Goal: Navigation & Orientation: Find specific page/section

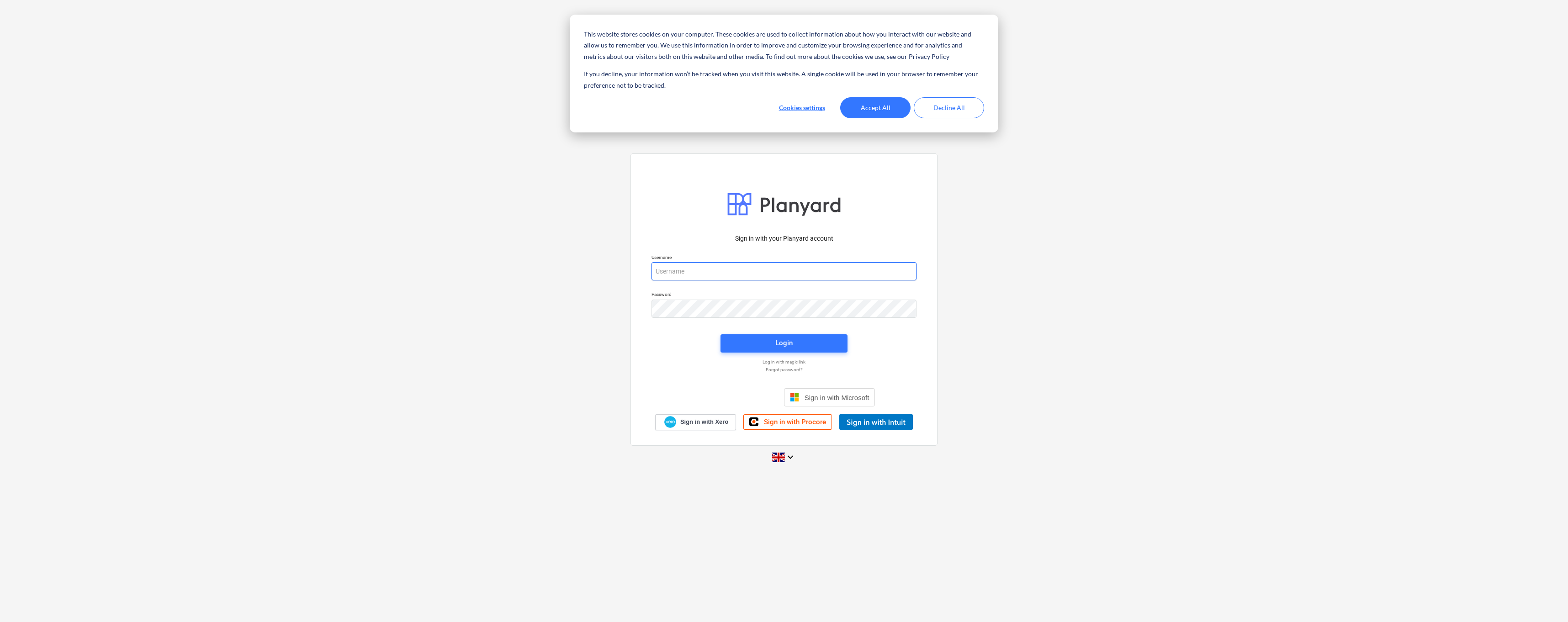
type input "[PERSON_NAME][EMAIL_ADDRESS][DOMAIN_NAME]"
click at [886, 112] on button "Accept All" at bounding box center [876, 107] width 70 height 21
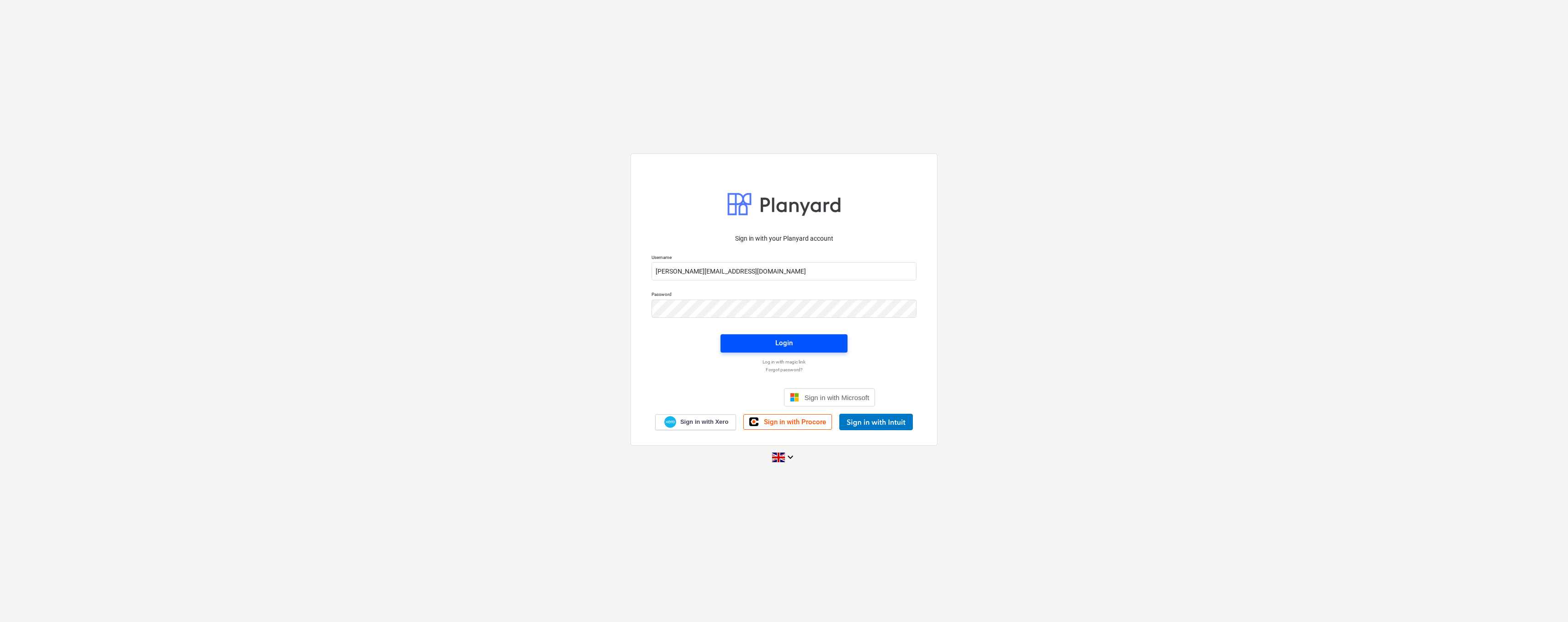
click at [770, 342] on span "Login" at bounding box center [784, 343] width 105 height 12
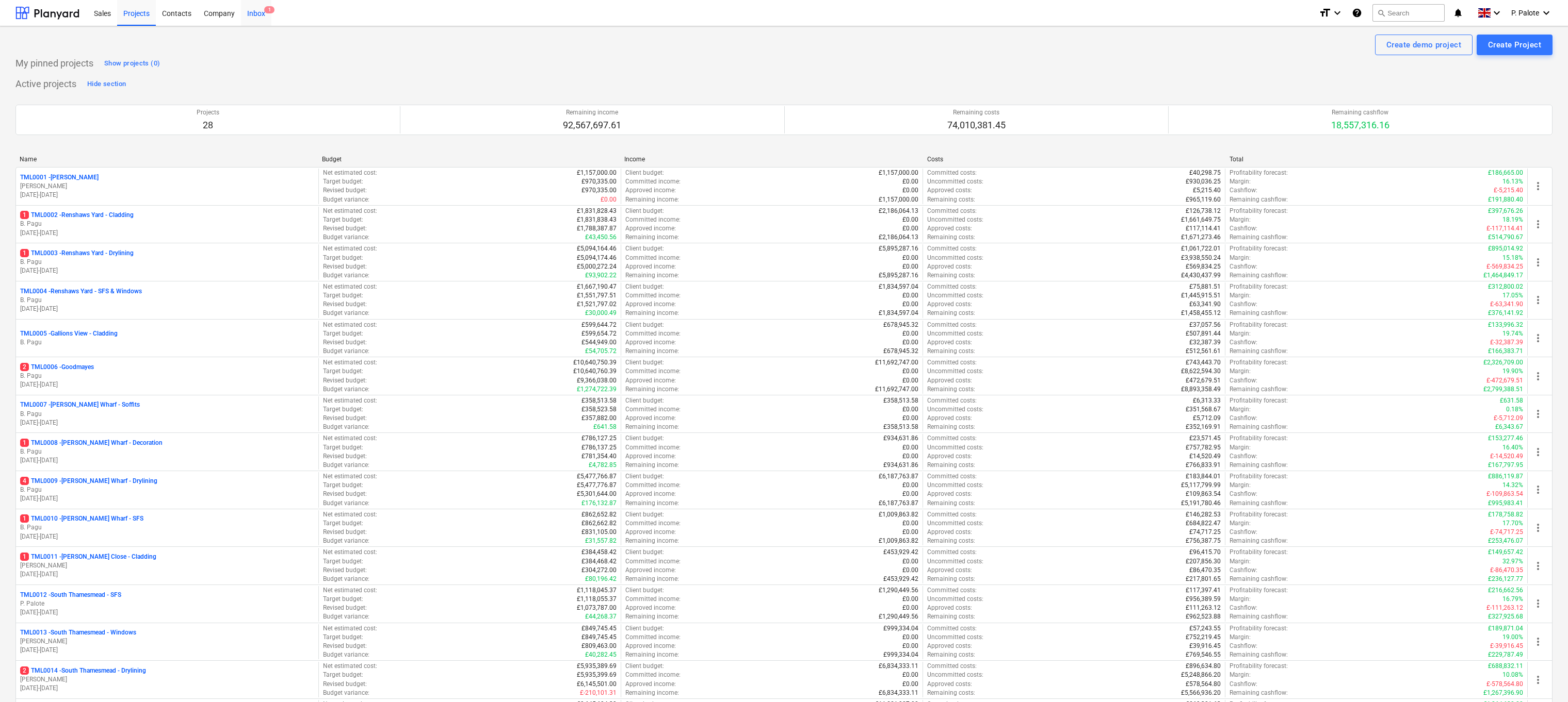
click at [254, 20] on div "Inbox 1" at bounding box center [256, 12] width 31 height 26
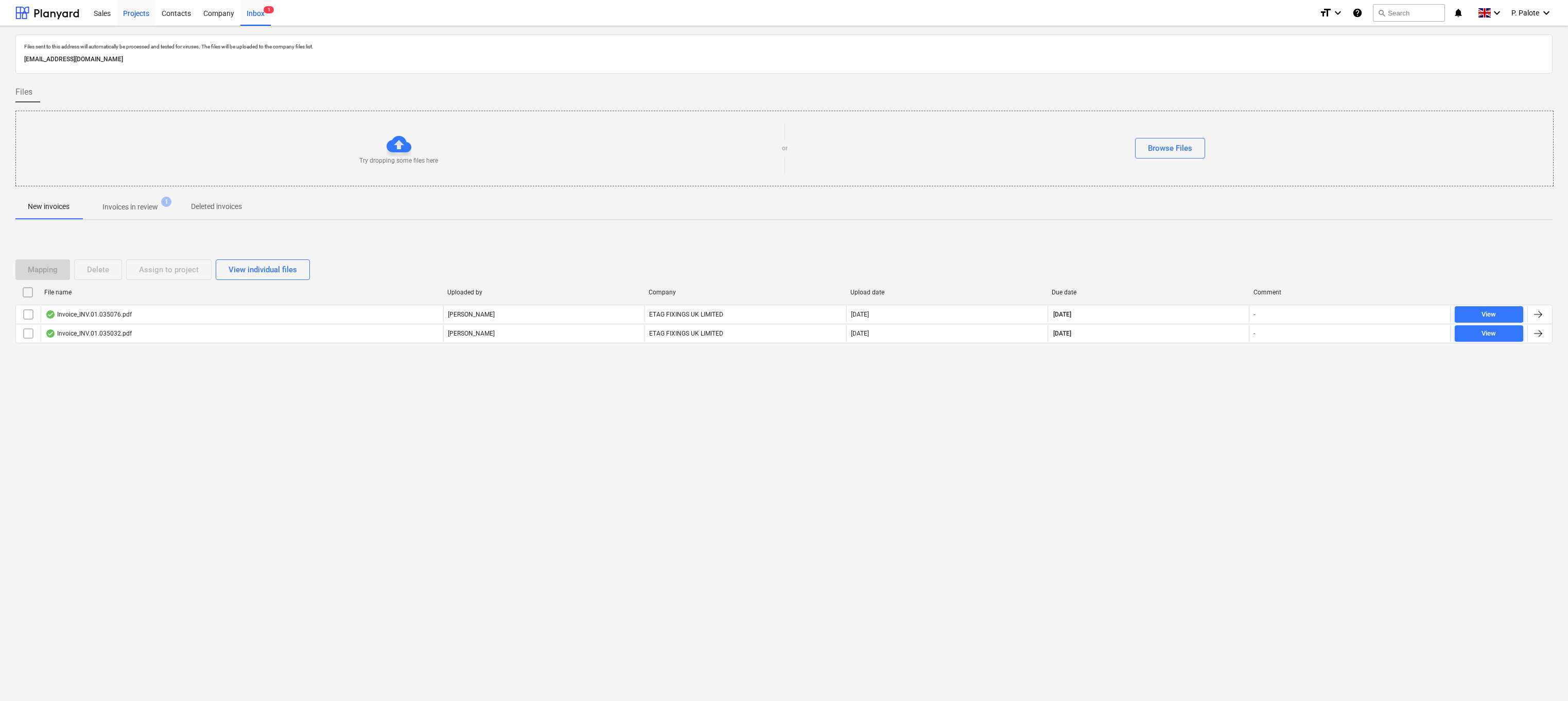
click at [132, 13] on div "Projects" at bounding box center [136, 12] width 39 height 26
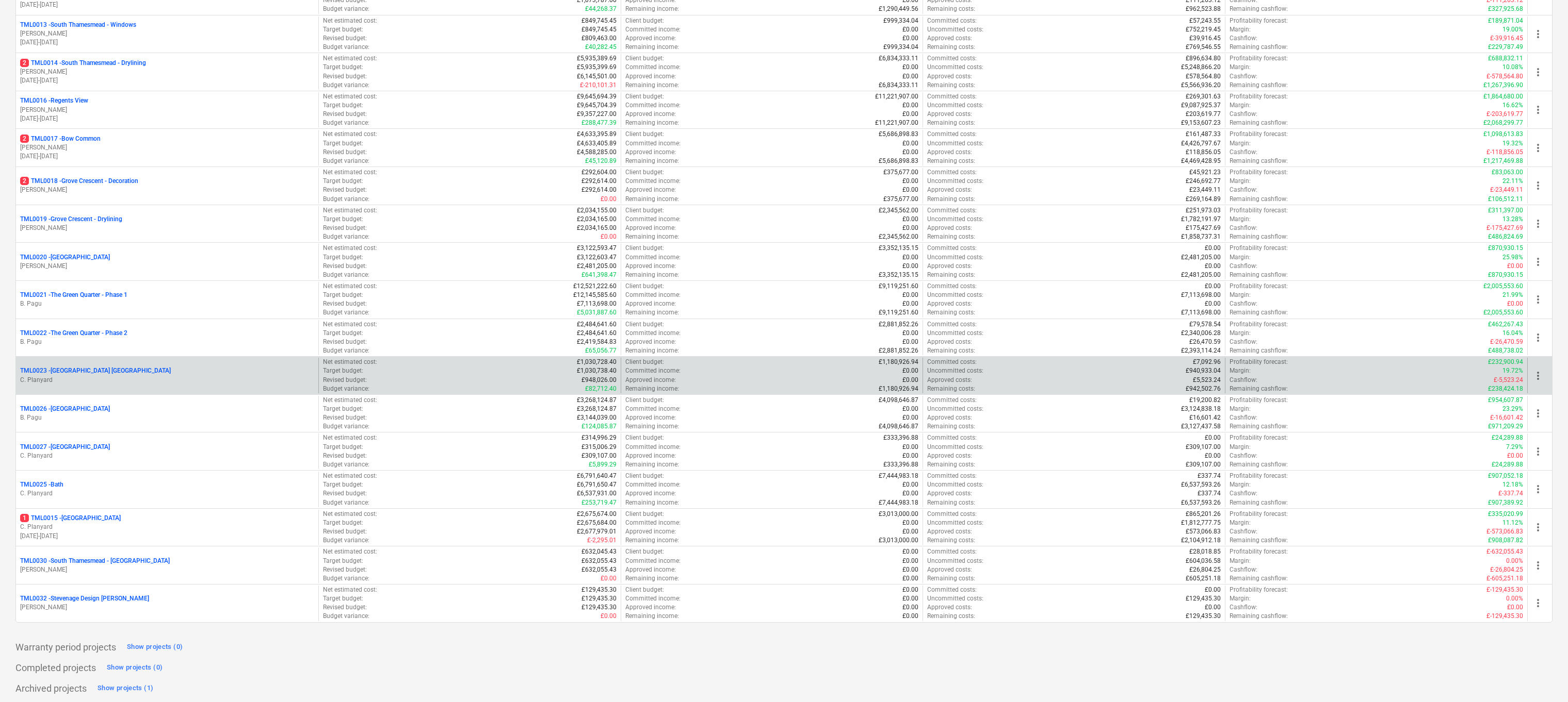
scroll to position [611, 0]
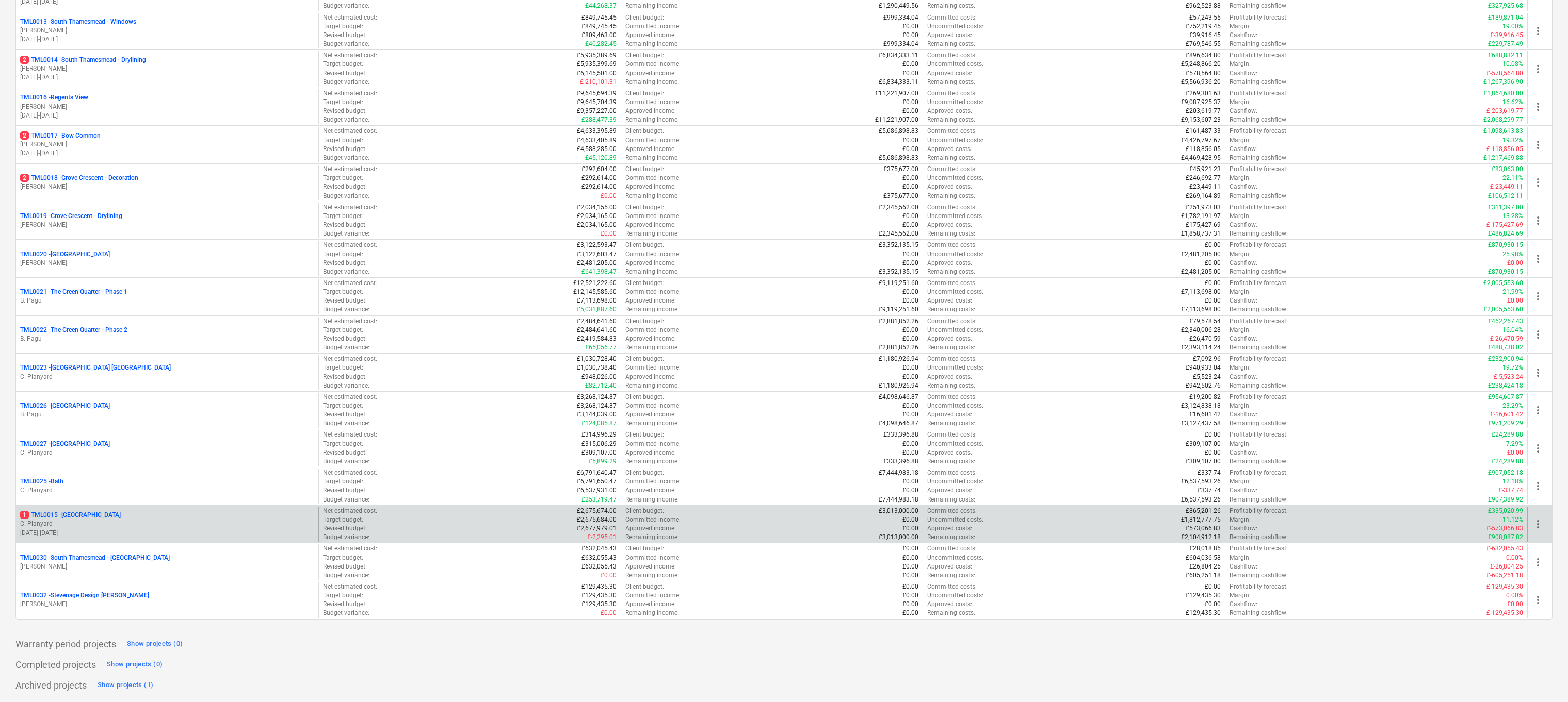
click at [79, 520] on p "C. Planyard" at bounding box center [167, 524] width 294 height 9
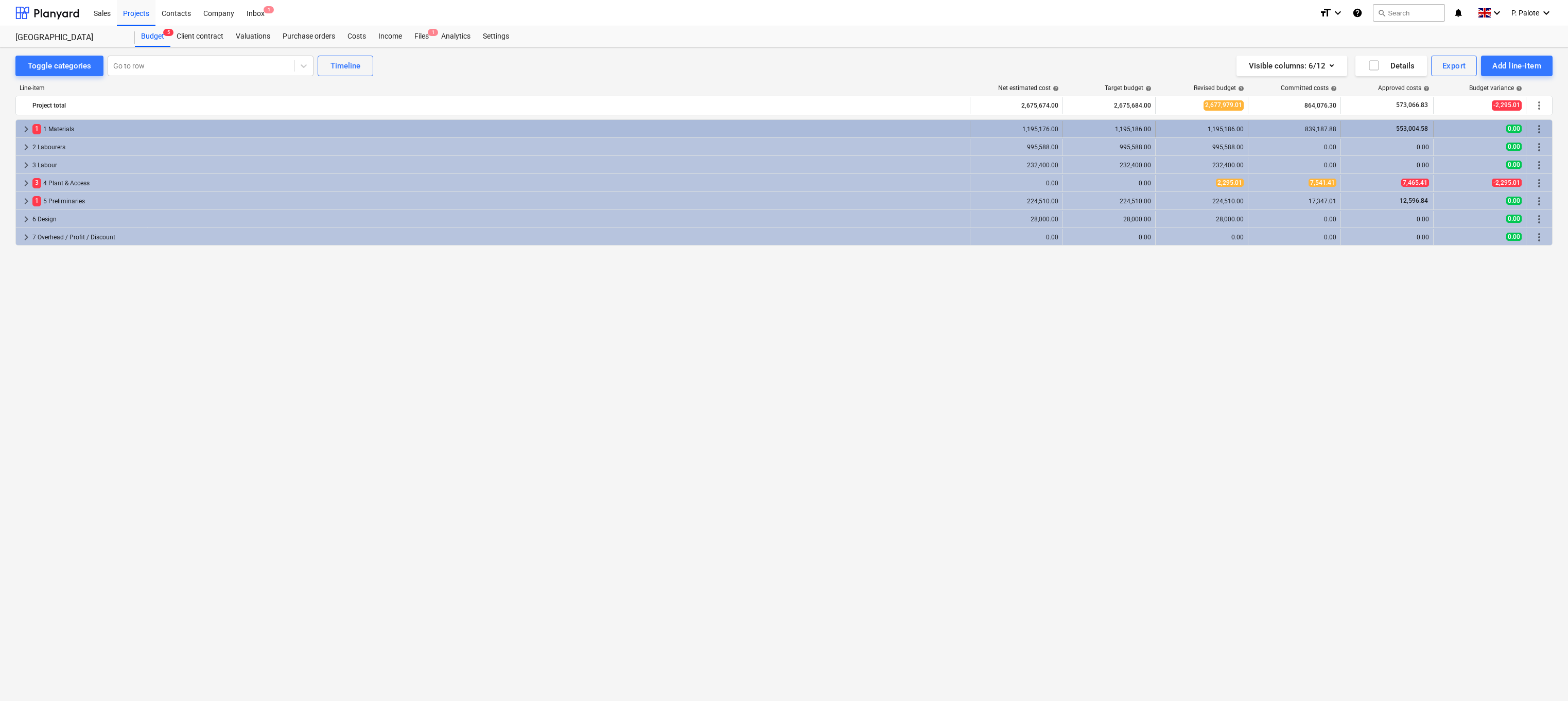
click at [61, 127] on div "1 1 Materials" at bounding box center [499, 129] width 933 height 16
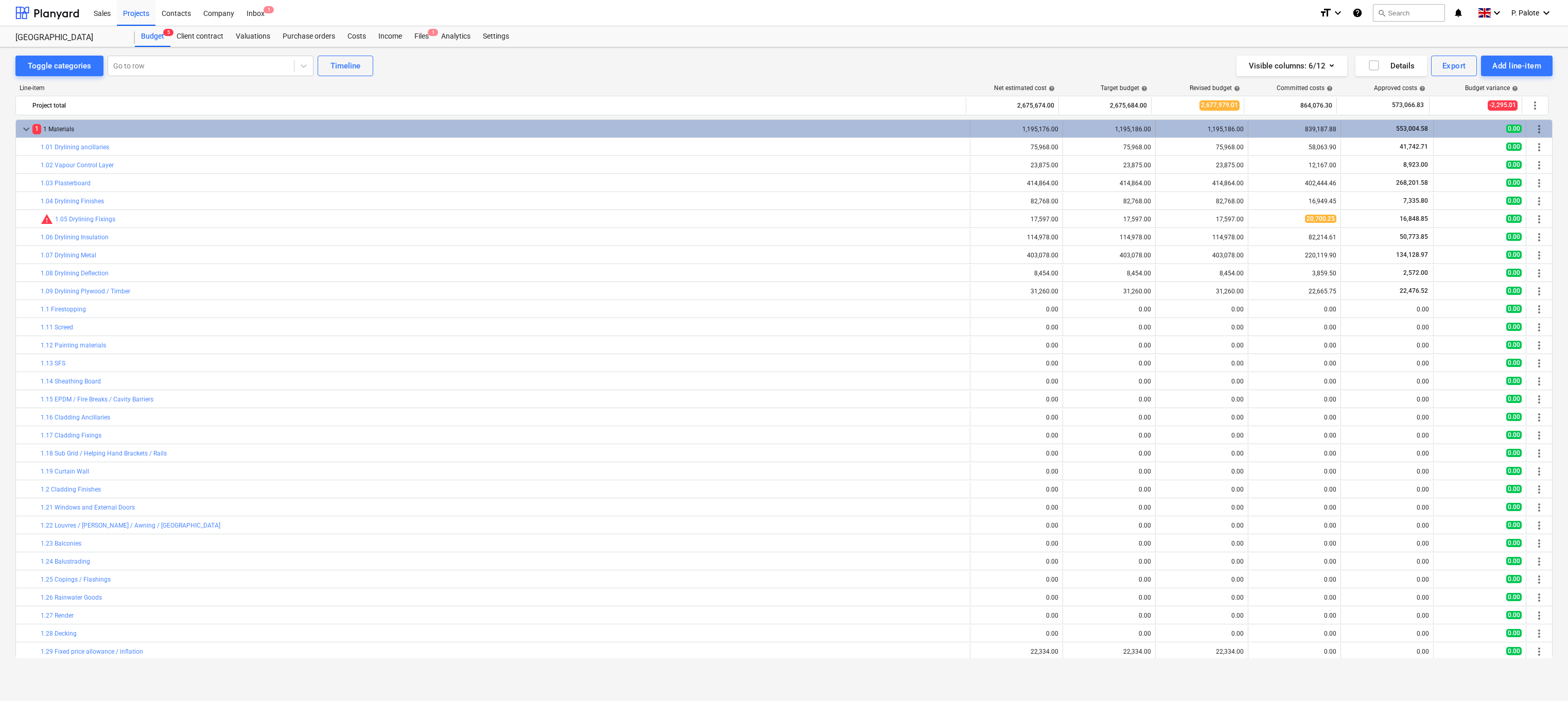
click at [61, 126] on div "1 1 Materials" at bounding box center [499, 129] width 933 height 16
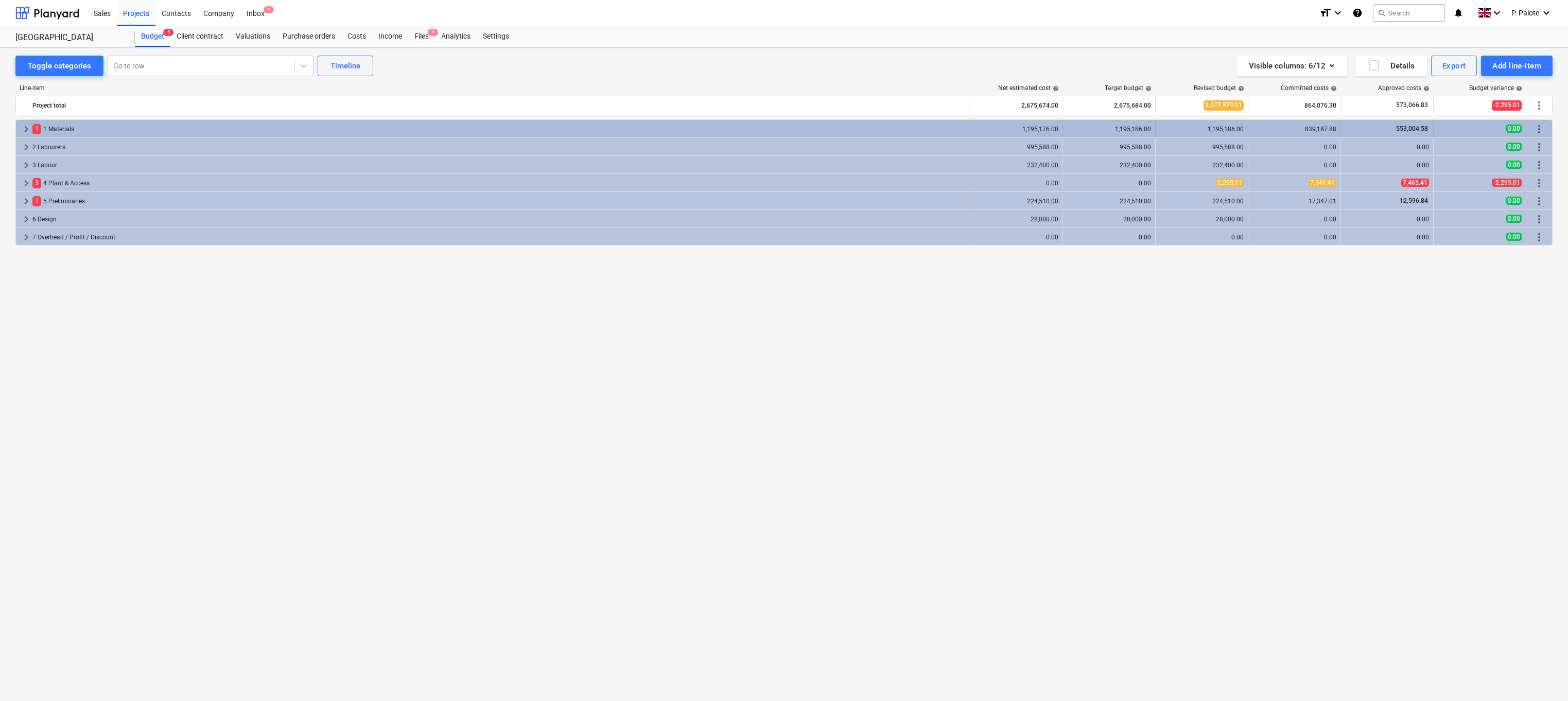
click at [49, 128] on div "1 1 Materials" at bounding box center [499, 129] width 933 height 16
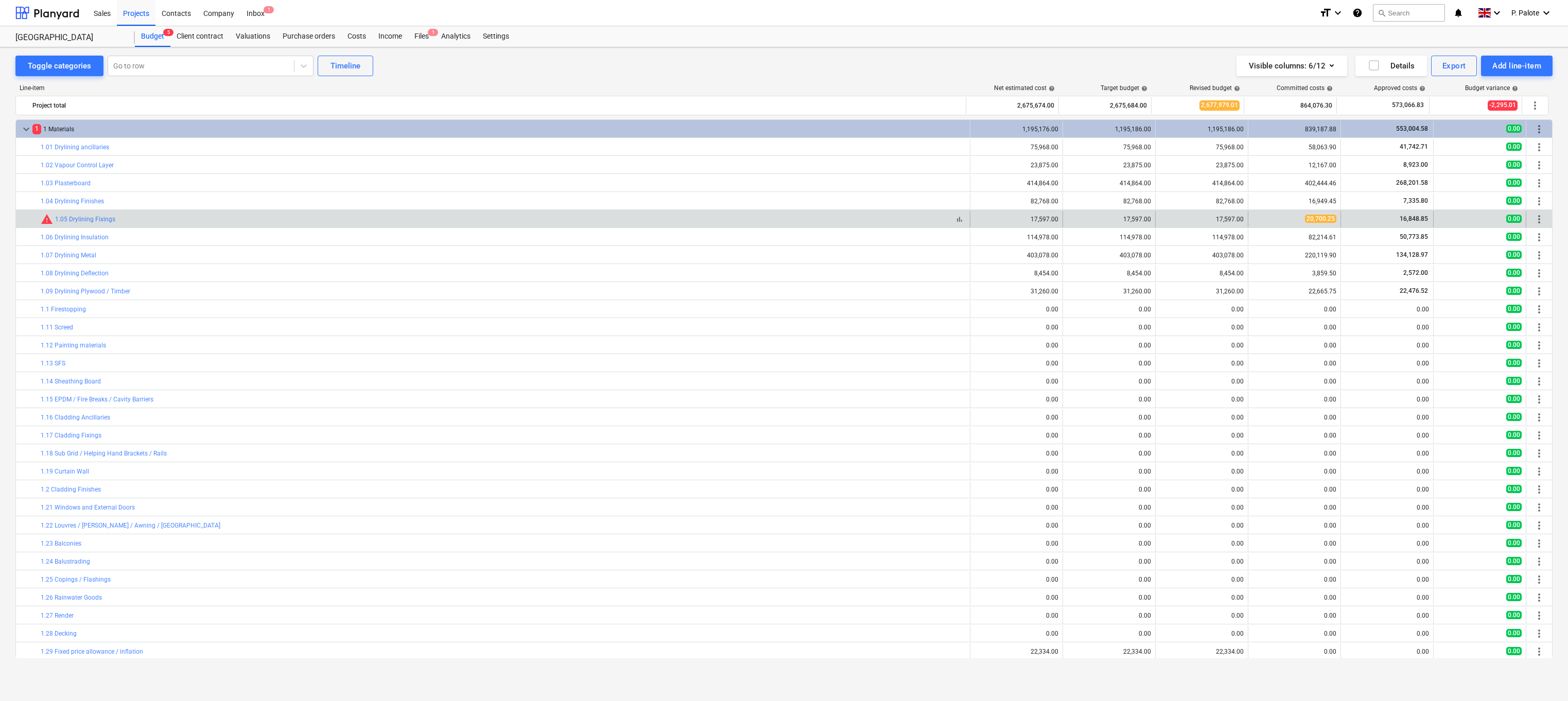
click at [153, 221] on div "bar_chart warning 1.05 Drylining Fixings" at bounding box center [503, 219] width 925 height 12
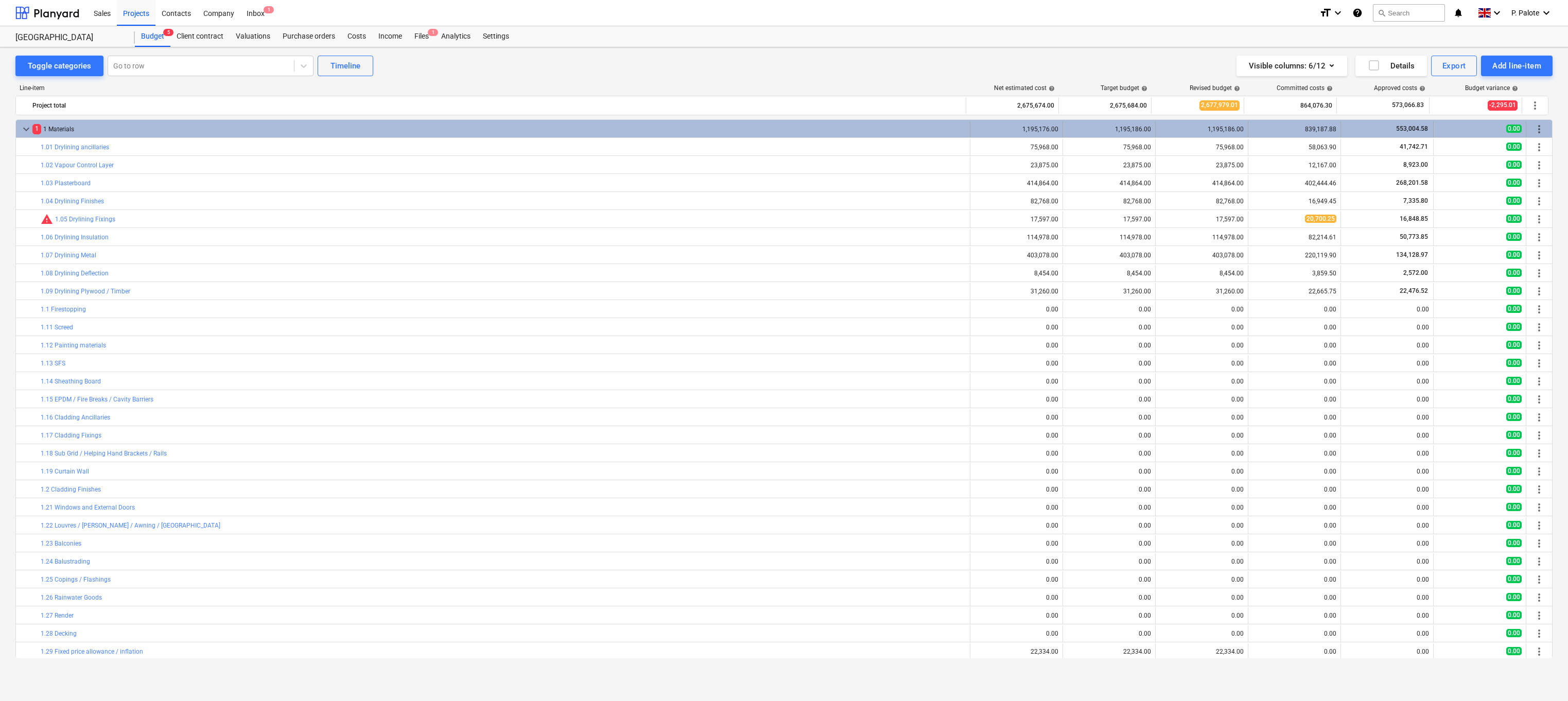
click at [26, 124] on span "keyboard_arrow_down" at bounding box center [26, 129] width 12 height 12
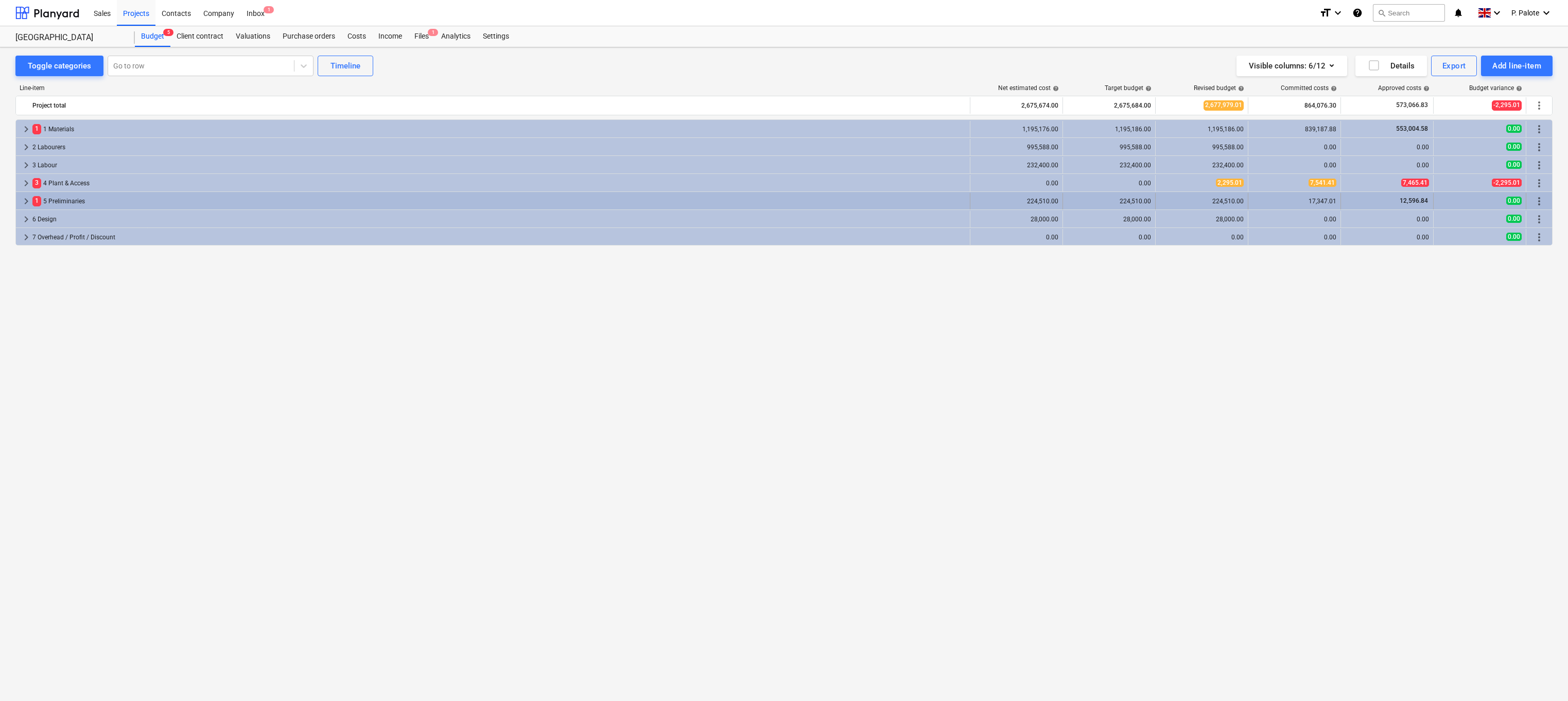
click at [59, 200] on div "1 5 Preliminaries" at bounding box center [499, 202] width 933 height 16
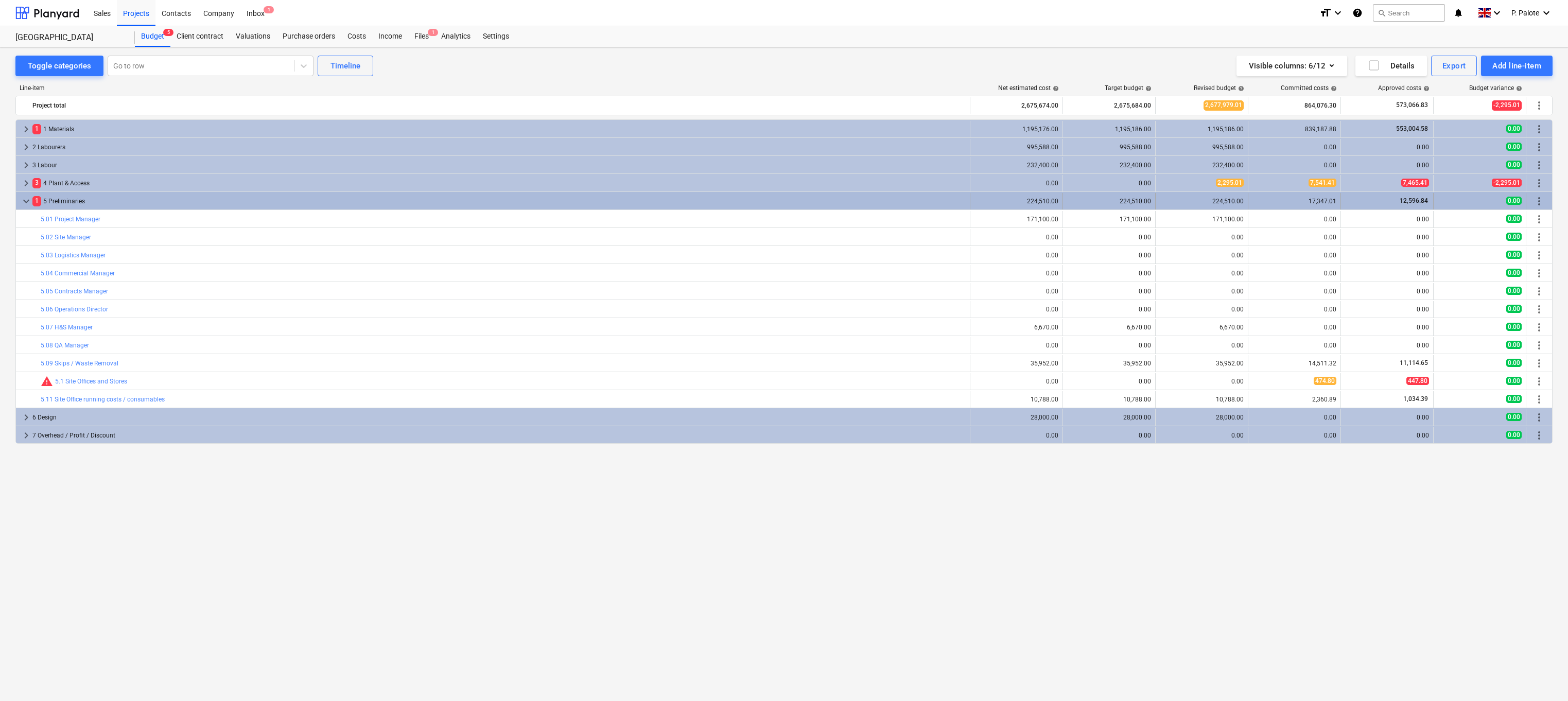
click at [56, 194] on div "1 5 Preliminaries" at bounding box center [499, 202] width 933 height 16
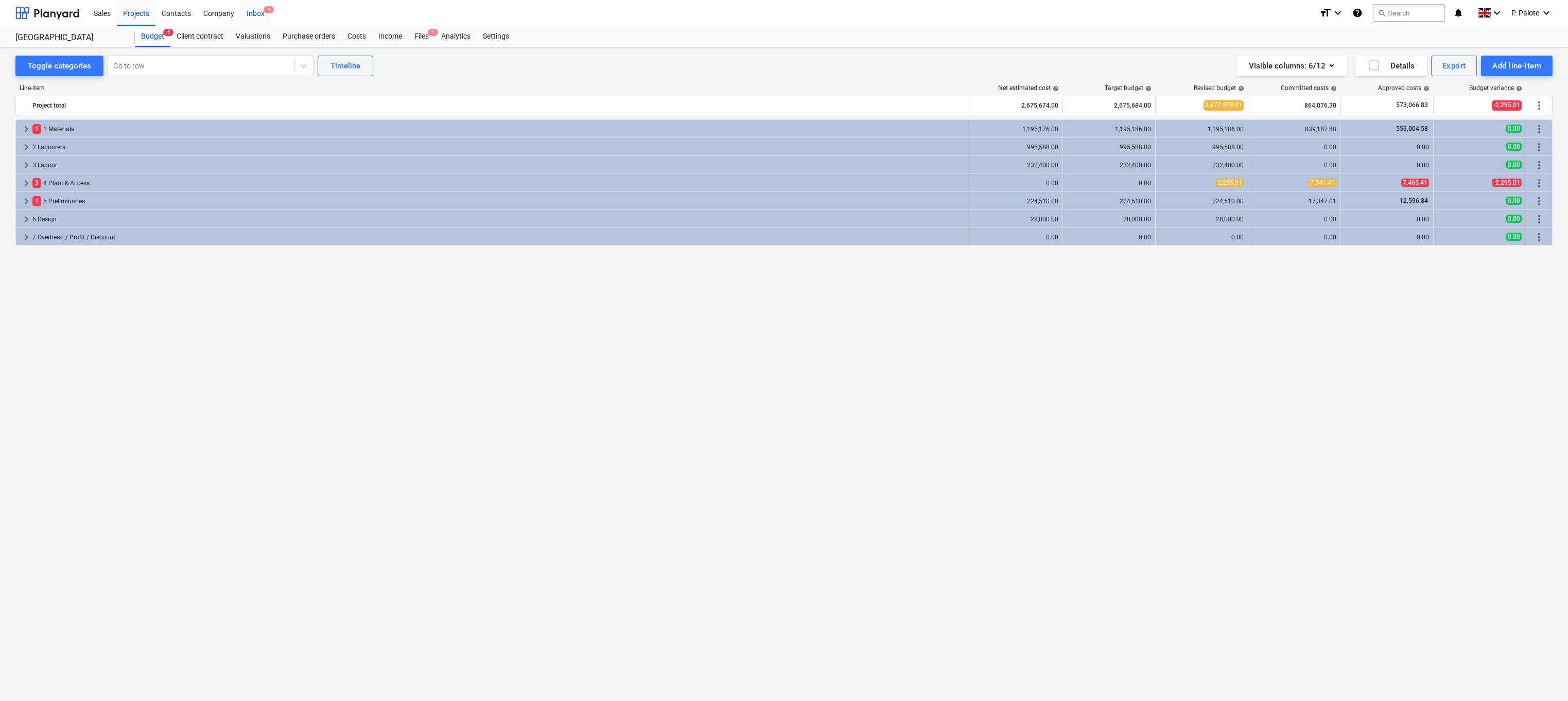
click at [269, 14] on div "Inbox 1" at bounding box center [255, 12] width 30 height 26
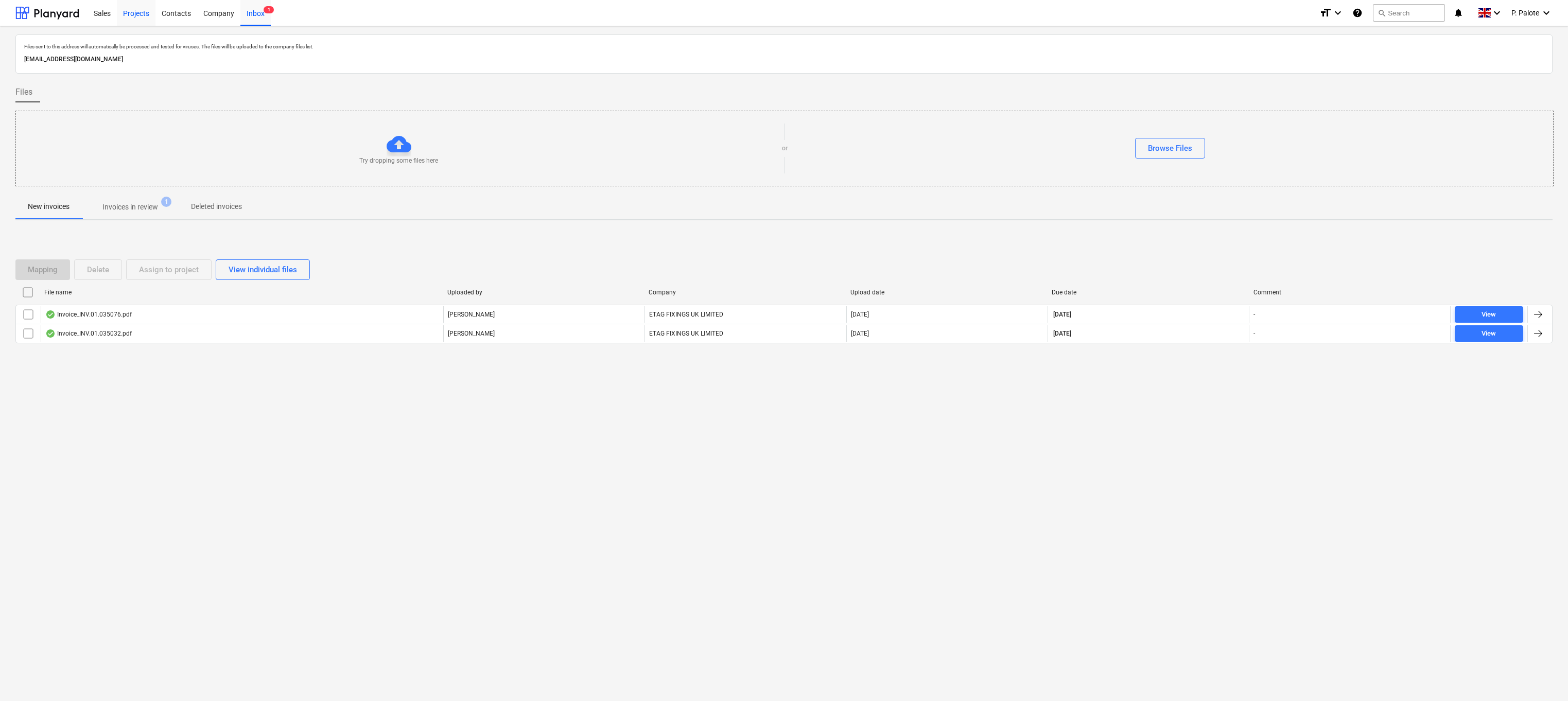
click at [131, 12] on div "Projects" at bounding box center [136, 12] width 39 height 26
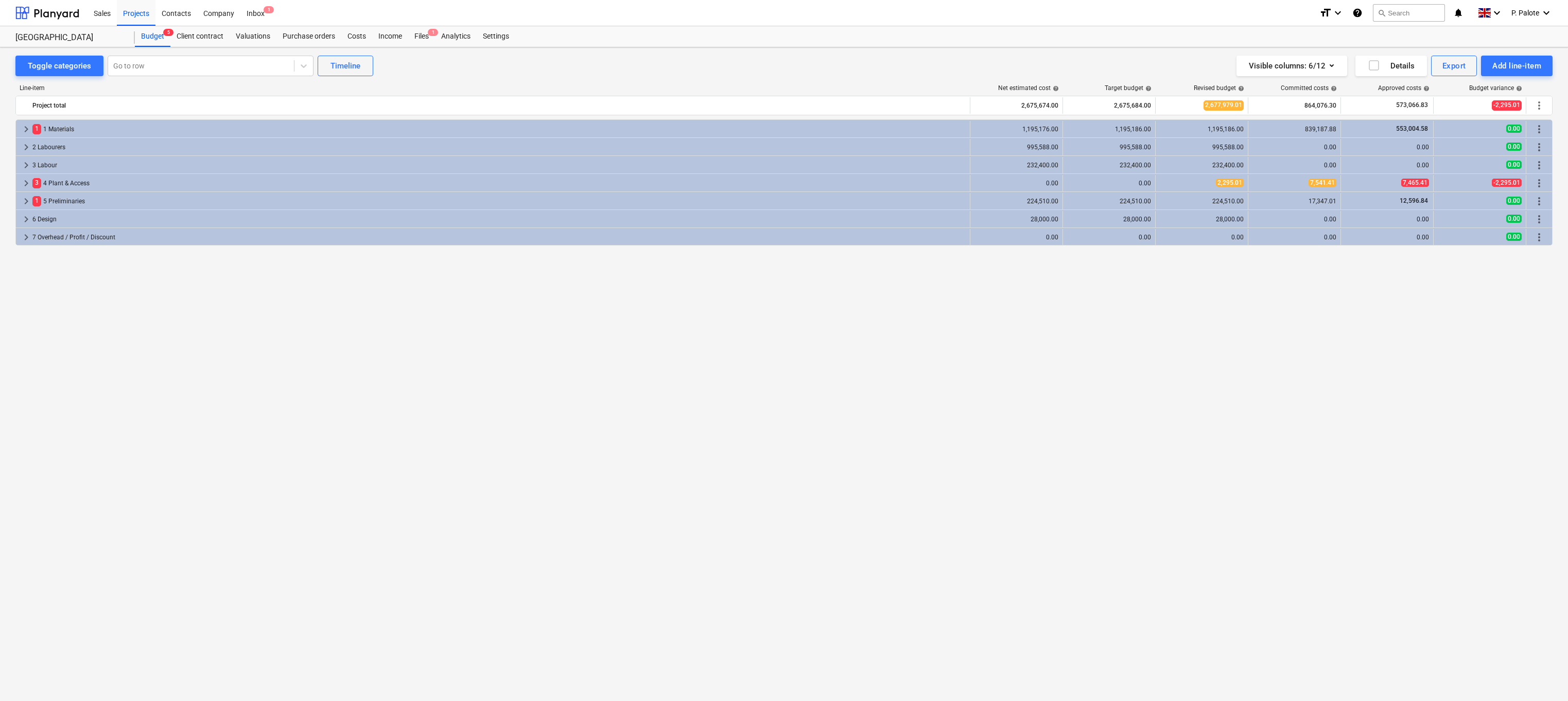
click at [342, 358] on div "keyboard_arrow_right 1 1 Materials 1,195,176.00 1,195,186.00 1,195,186.00 839,1…" at bounding box center [784, 388] width 1537 height 539
click at [251, 13] on div "Inbox 1" at bounding box center [255, 12] width 30 height 26
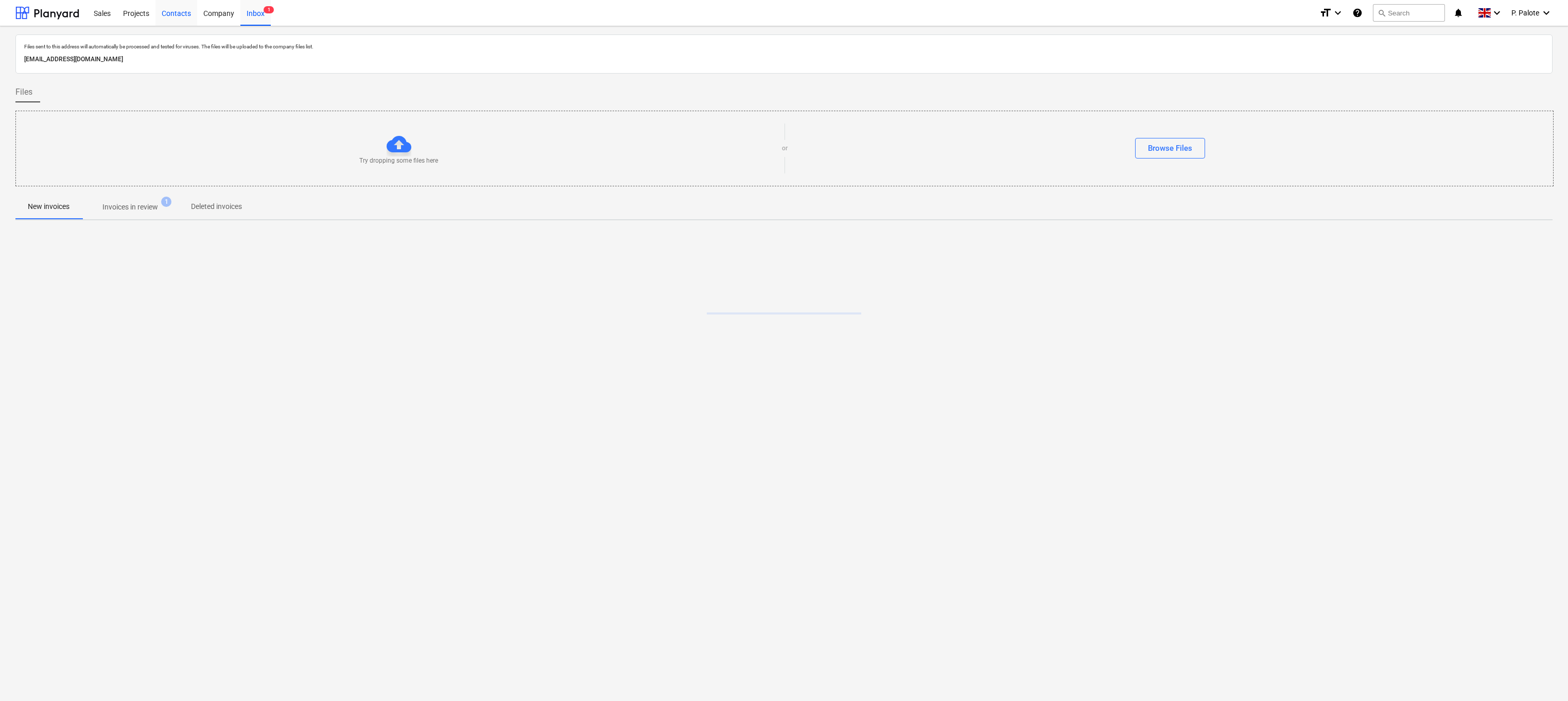
click at [177, 13] on div "Contacts" at bounding box center [176, 12] width 42 height 26
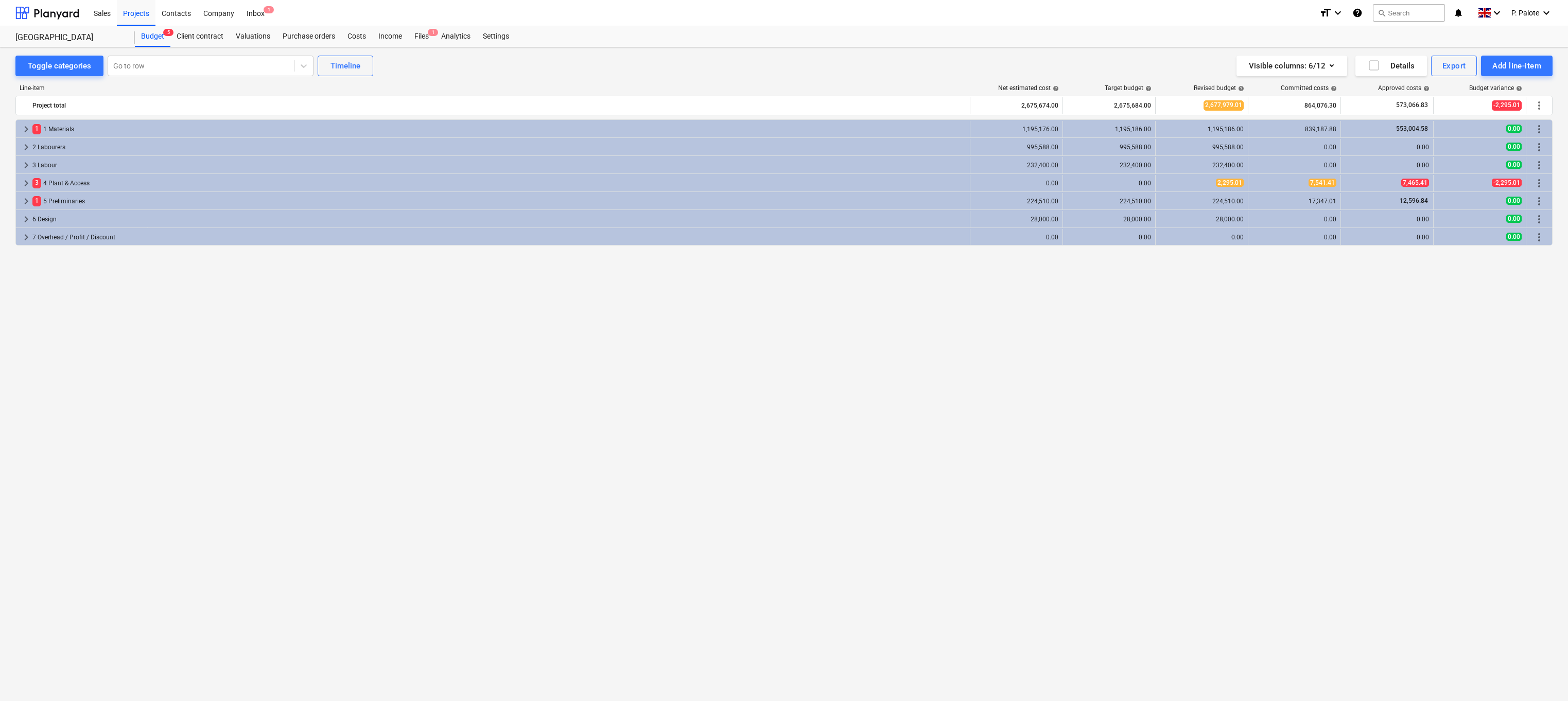
click at [244, 326] on div "keyboard_arrow_right 1 1 Materials 1,195,176.00 1,195,186.00 1,195,186.00 839,1…" at bounding box center [784, 388] width 1537 height 539
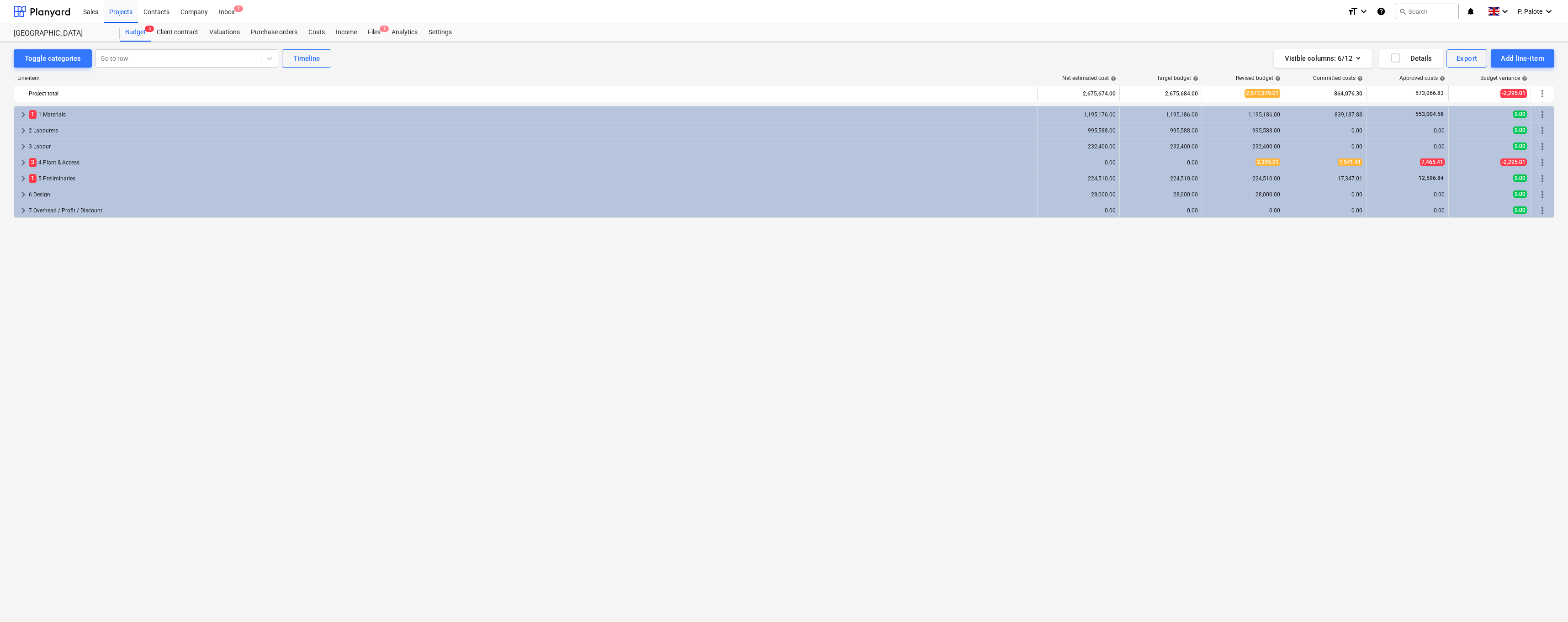
click at [502, 285] on div "keyboard_arrow_right 1 1 Materials 1,195,176.00 1,195,186.00 1,195,186.00 839,1…" at bounding box center [784, 345] width 1541 height 478
